Goal: Transaction & Acquisition: Purchase product/service

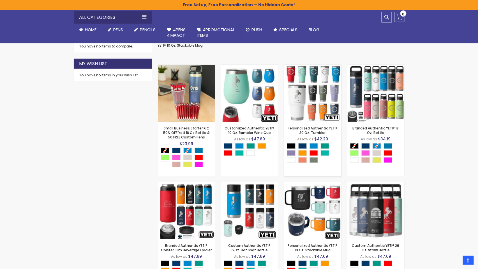
scroll to position [126, 0]
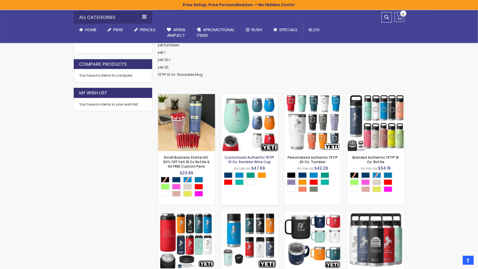
click at [244, 158] on link "Customized Authentic YETI® 10 Oz. Rambler Wine Cup" at bounding box center [250, 159] width 50 height 9
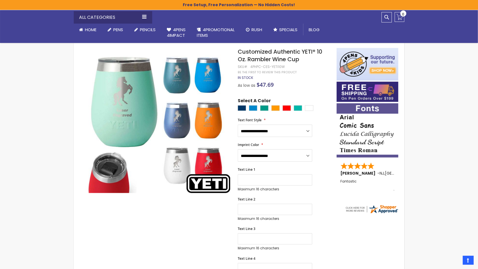
scroll to position [35, 0]
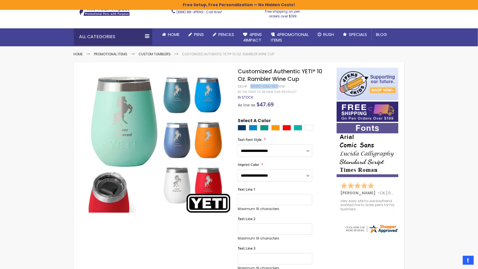
drag, startPoint x: 250, startPoint y: 85, endPoint x: 278, endPoint y: 86, distance: 28.0
click at [278, 86] on div "4PHPC-CES-YETI10W" at bounding box center [267, 86] width 34 height 4
copy div "4PHPC-CES-YETI1"
